Goal: Task Accomplishment & Management: Use online tool/utility

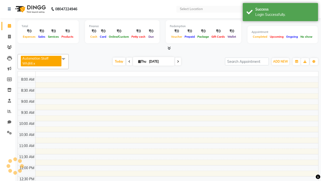
select select "en"
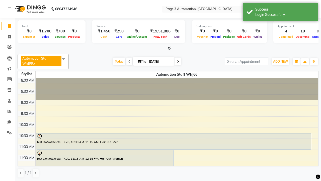
click at [10, 9] on icon at bounding box center [9, 9] width 3 height 4
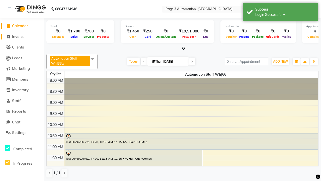
click at [22, 36] on span "Invoice" at bounding box center [18, 36] width 12 height 5
select select "2774"
select select "service"
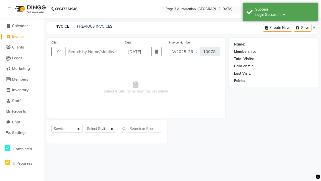
click at [10, 9] on icon at bounding box center [9, 9] width 3 height 4
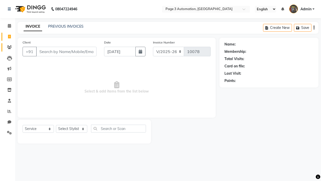
click at [8, 47] on icon at bounding box center [9, 47] width 5 height 4
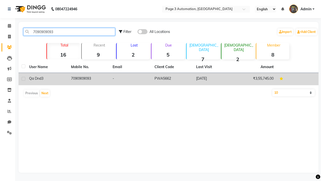
type input "7090909093"
click at [89, 79] on td "7090909093" at bounding box center [89, 79] width 42 height 12
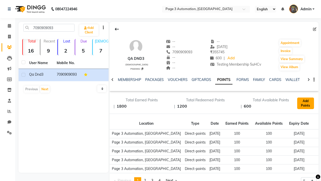
click at [305, 103] on button "Add Points" at bounding box center [305, 103] width 17 height 12
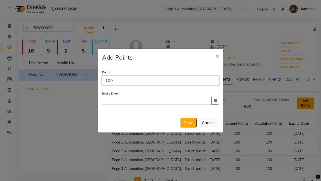
scroll to position [0, 97]
type input "100"
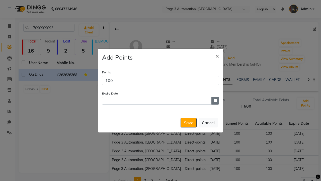
click at [215, 100] on icon "button" at bounding box center [215, 101] width 3 height 4
select select "12"
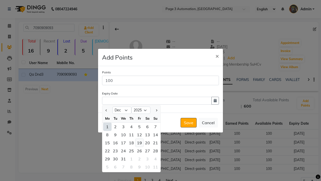
click at [139, 142] on div "19" at bounding box center [139, 142] width 8 height 8
type input "[DATE]"
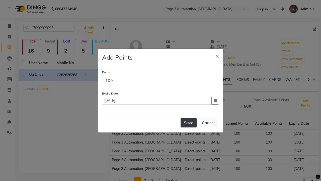
click at [189, 122] on button "Save" at bounding box center [189, 123] width 16 height 10
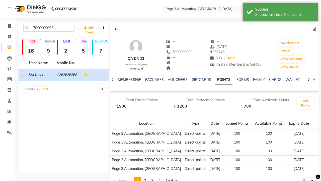
click at [280, 13] on div "Successfully inserted record." at bounding box center [284, 14] width 59 height 5
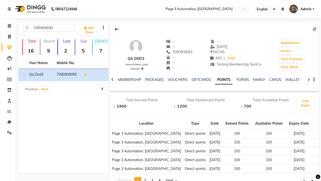
click at [10, 9] on icon at bounding box center [9, 9] width 3 height 4
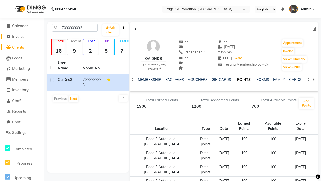
click at [22, 36] on span "Invoice" at bounding box center [18, 36] width 12 height 5
select select "2774"
select select "service"
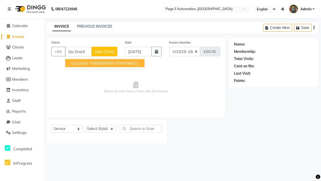
click at [105, 63] on ngb-highlight "7090909093" at bounding box center [101, 62] width 25 height 5
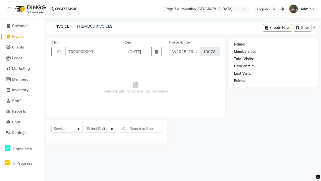
type input "7090909093"
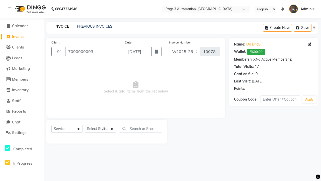
select select "93067"
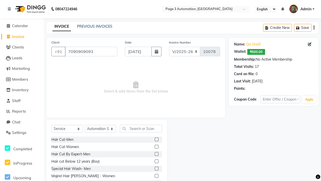
click at [156, 154] on label at bounding box center [157, 154] width 4 height 4
click at [156, 154] on input "checkbox" at bounding box center [156, 153] width 3 height 3
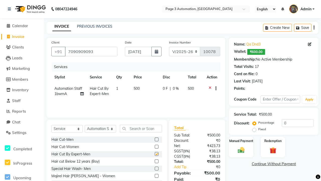
checkbox input "false"
click at [273, 140] on label "Redemption" at bounding box center [273, 140] width 18 height 5
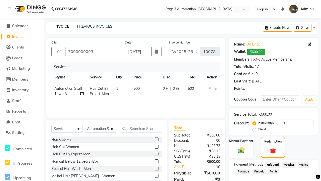
click at [273, 171] on span "Points" at bounding box center [273, 171] width 11 height 6
